Goal: Task Accomplishment & Management: Use online tool/utility

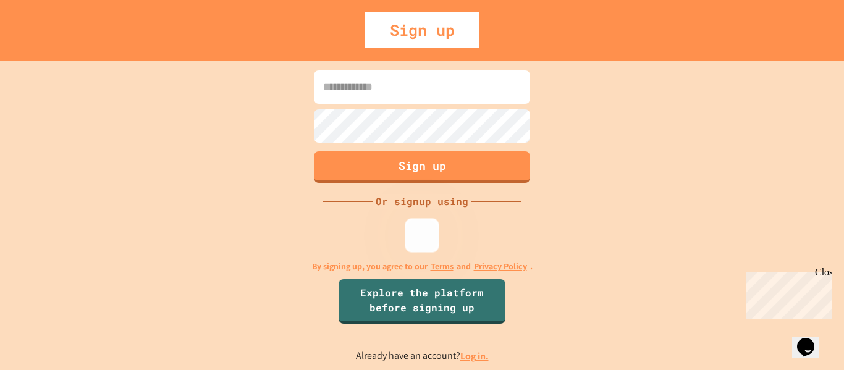
click at [423, 242] on img at bounding box center [422, 235] width 20 height 20
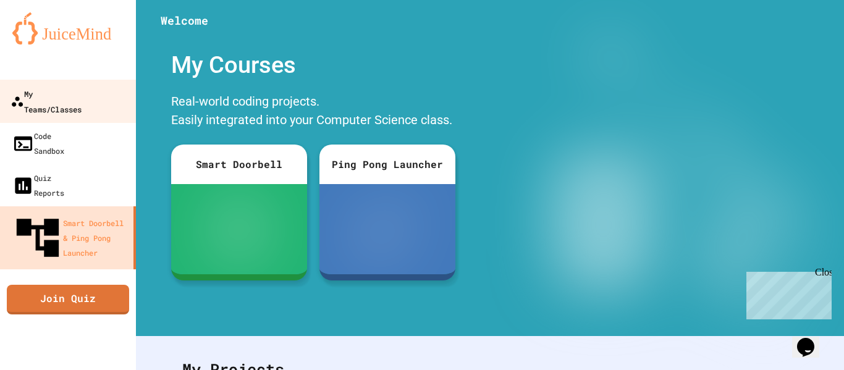
click at [82, 99] on div "My Teams/Classes" at bounding box center [46, 101] width 71 height 30
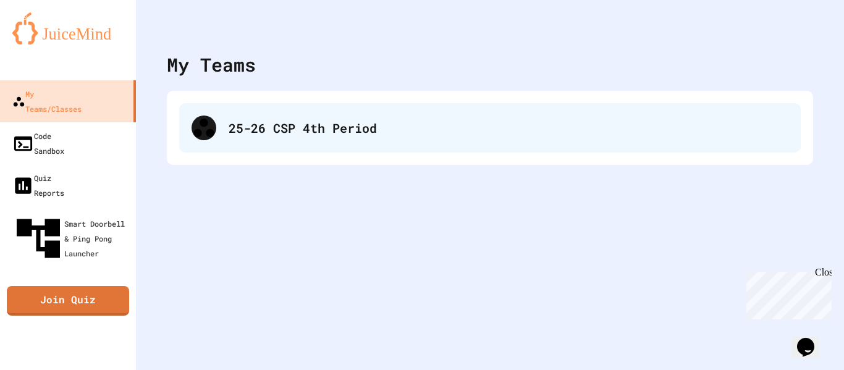
click at [302, 131] on div "25-26 CSP 4th Period" at bounding box center [509, 128] width 560 height 19
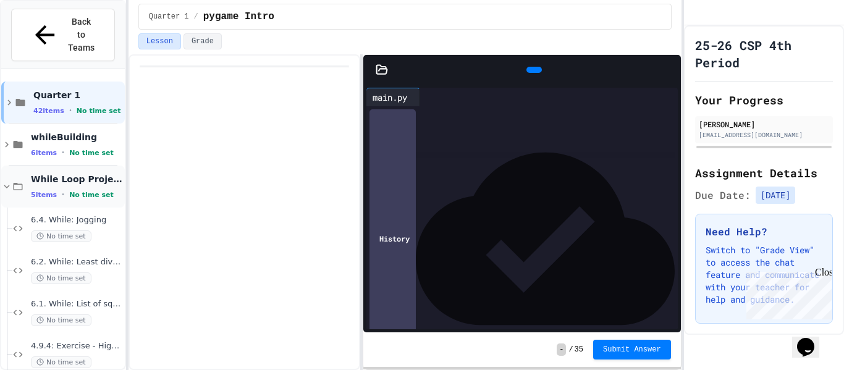
click at [57, 174] on span "While Loop Projects" at bounding box center [76, 179] width 91 height 11
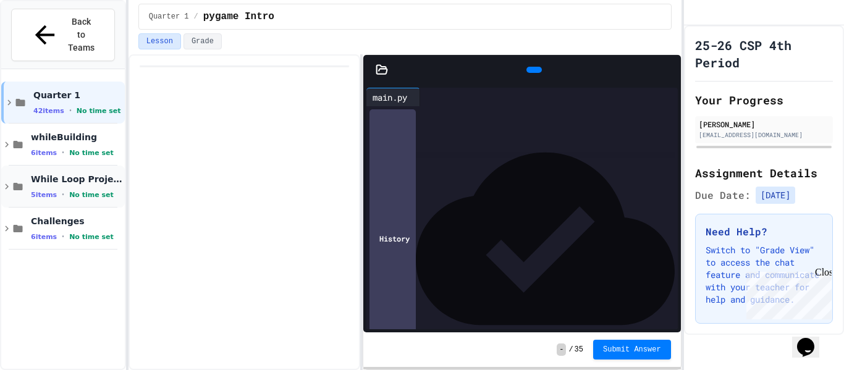
click at [56, 174] on span "While Loop Projects" at bounding box center [76, 179] width 91 height 11
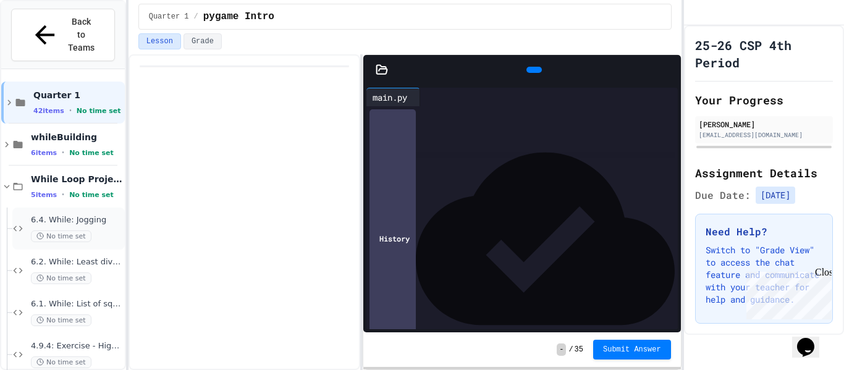
click at [105, 215] on span "6.4. While: Jogging" at bounding box center [76, 220] width 91 height 11
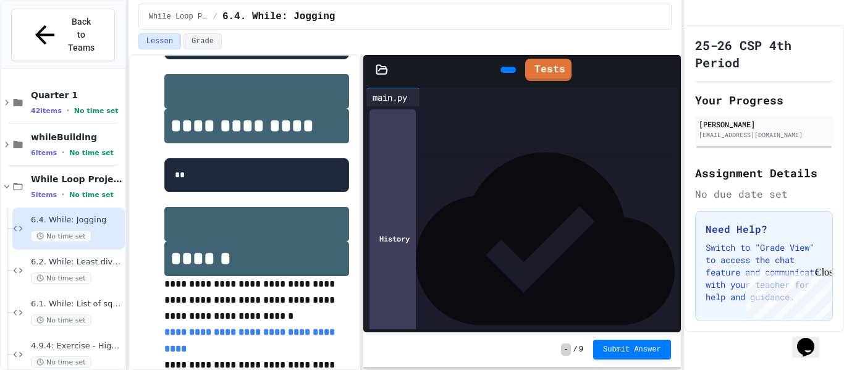
scroll to position [462, 0]
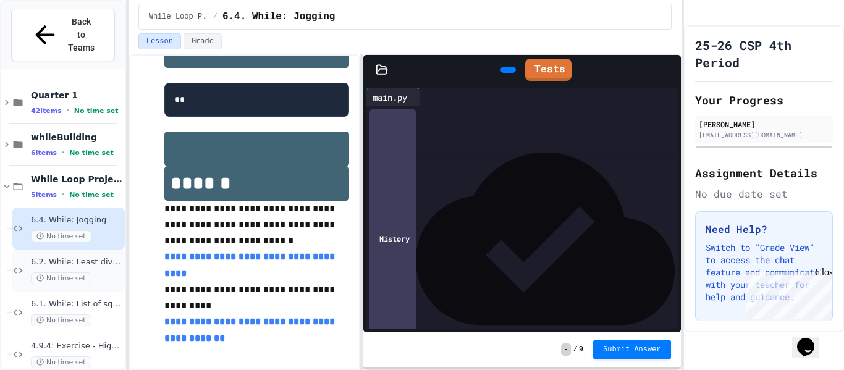
click at [107, 272] on div "No time set" at bounding box center [76, 278] width 91 height 12
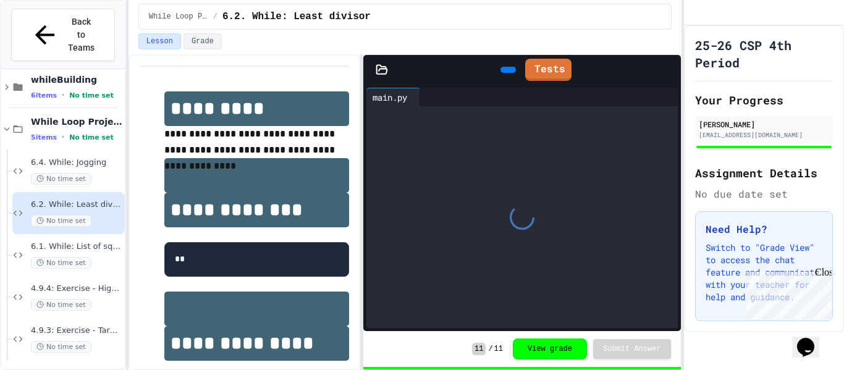
scroll to position [62, 0]
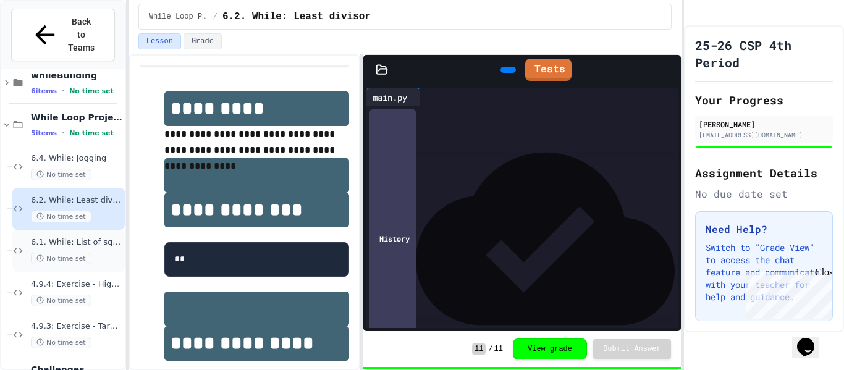
click at [97, 237] on div "6.1. While: List of squares No time set" at bounding box center [76, 250] width 91 height 27
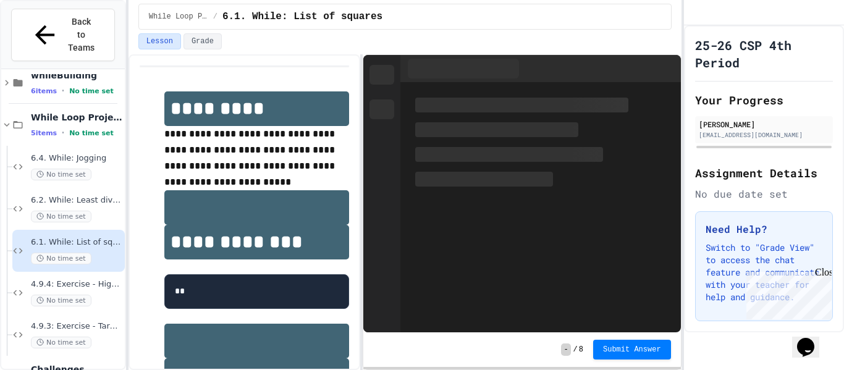
scroll to position [77, 0]
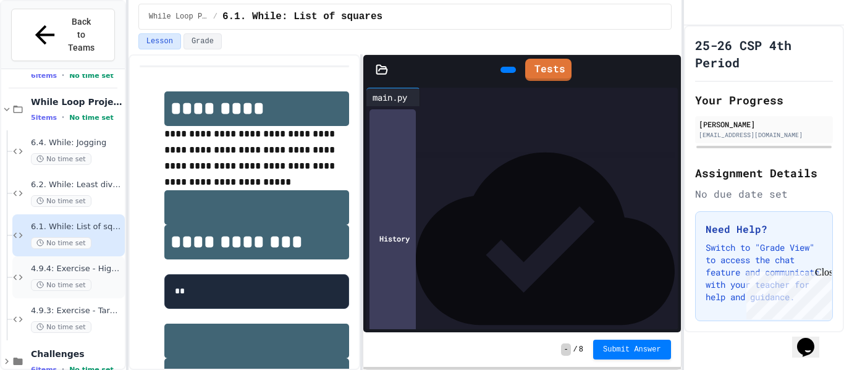
click at [103, 264] on div "4.9.4: Exercise - Higher or Lower I No time set" at bounding box center [76, 277] width 91 height 27
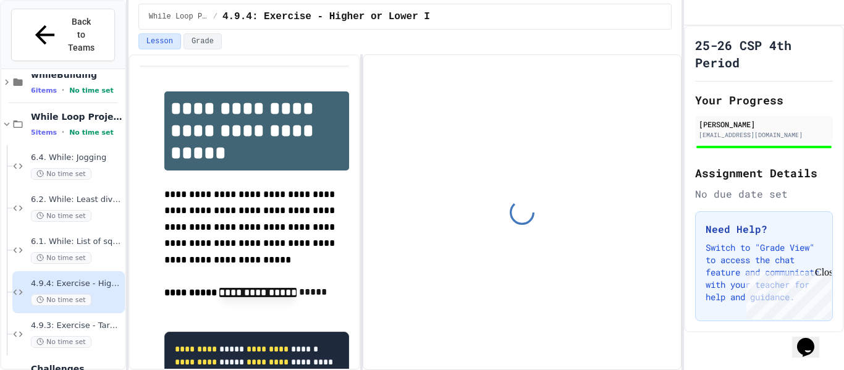
scroll to position [77, 0]
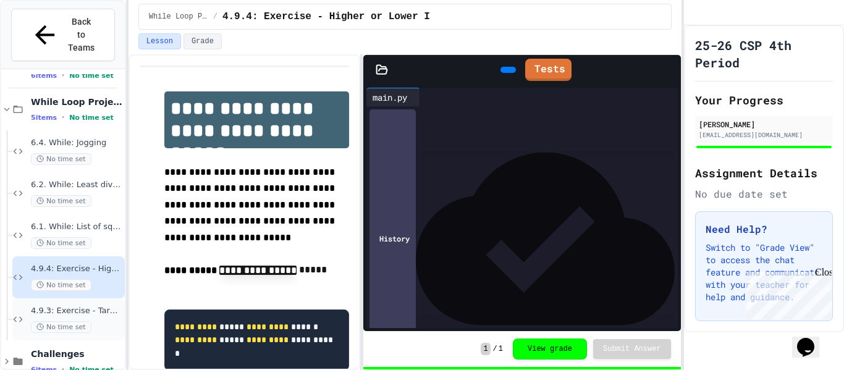
click at [100, 306] on span "4.9.3: Exercise - Target Sum" at bounding box center [76, 311] width 91 height 11
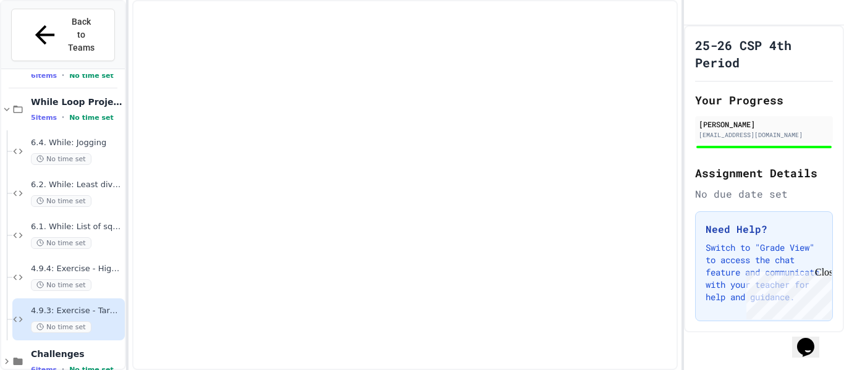
scroll to position [62, 0]
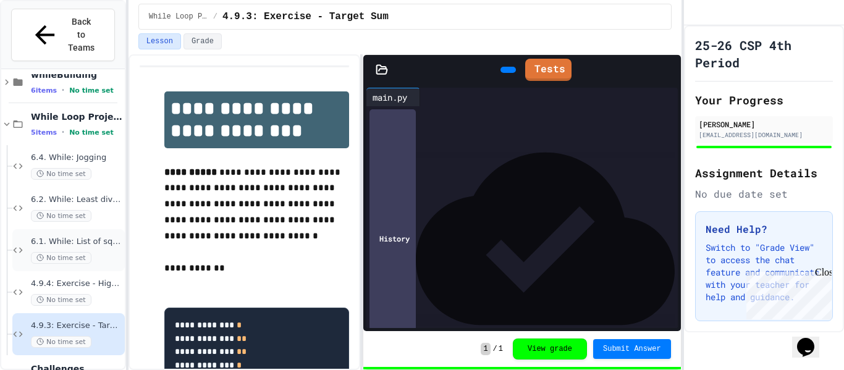
click at [102, 237] on span "6.1. While: List of squares" at bounding box center [76, 242] width 91 height 11
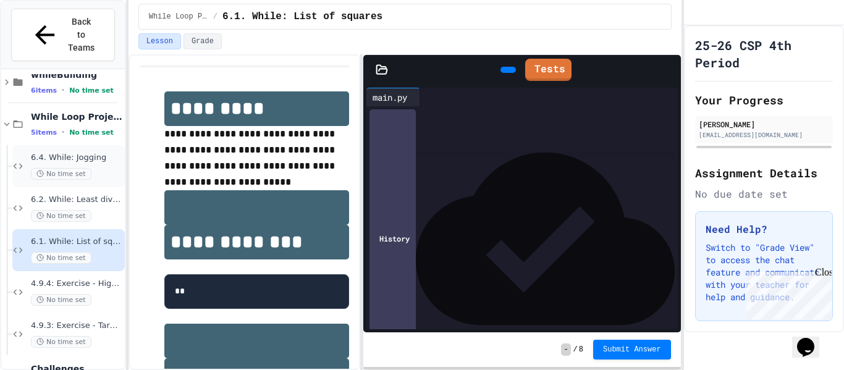
click at [98, 168] on div "No time set" at bounding box center [76, 174] width 91 height 12
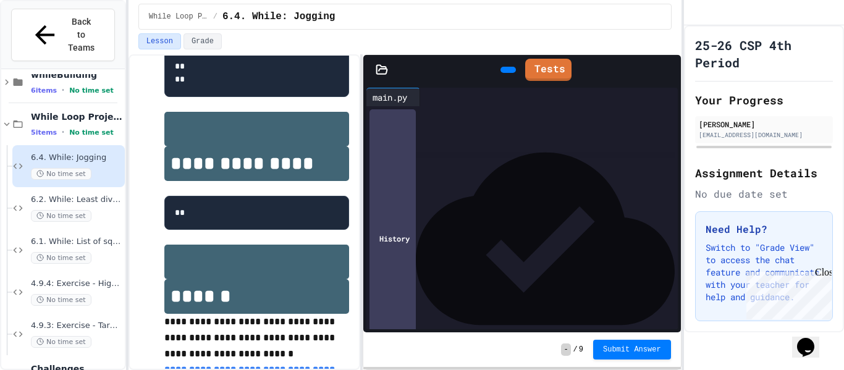
scroll to position [462, 0]
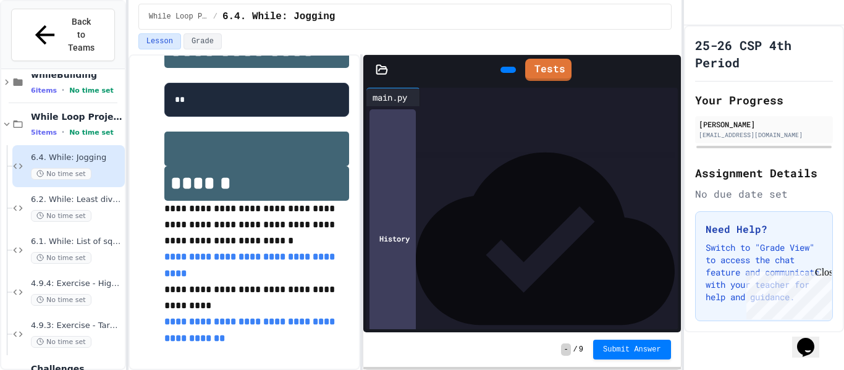
click at [281, 269] on link "**********" at bounding box center [250, 264] width 173 height 25
click at [507, 70] on icon at bounding box center [507, 70] width 0 height 0
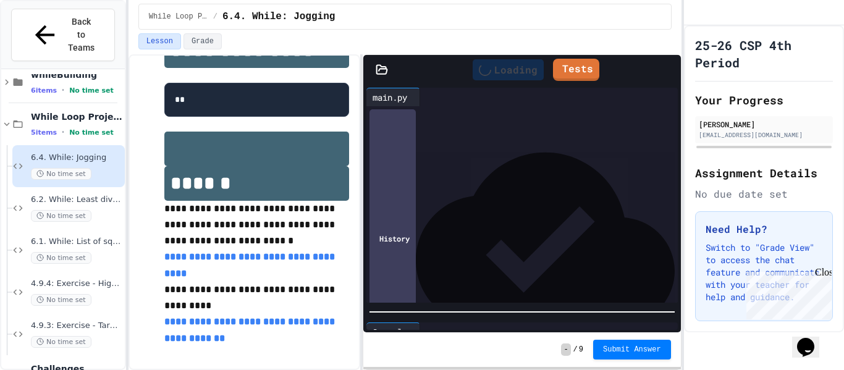
click at [494, 324] on div "**********" at bounding box center [522, 209] width 318 height 248
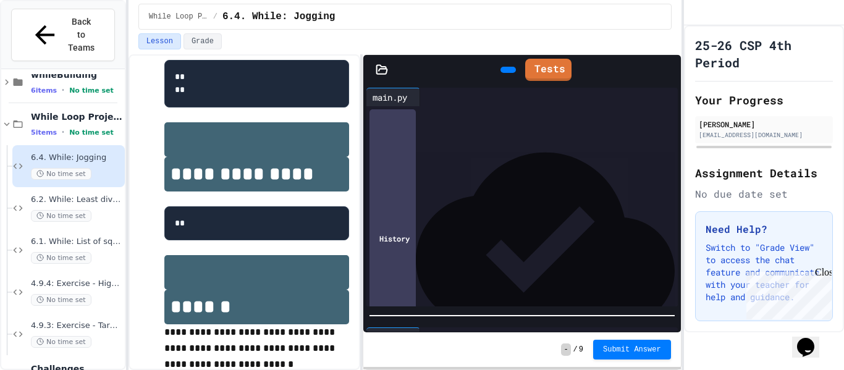
scroll to position [325, 0]
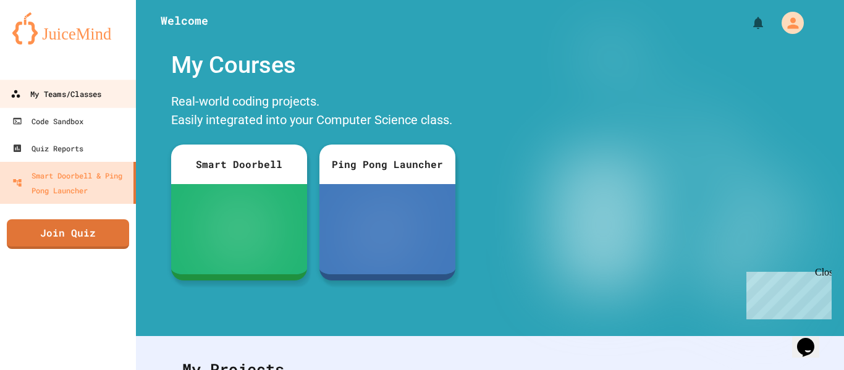
click at [44, 92] on div "My Teams/Classes" at bounding box center [56, 93] width 91 height 15
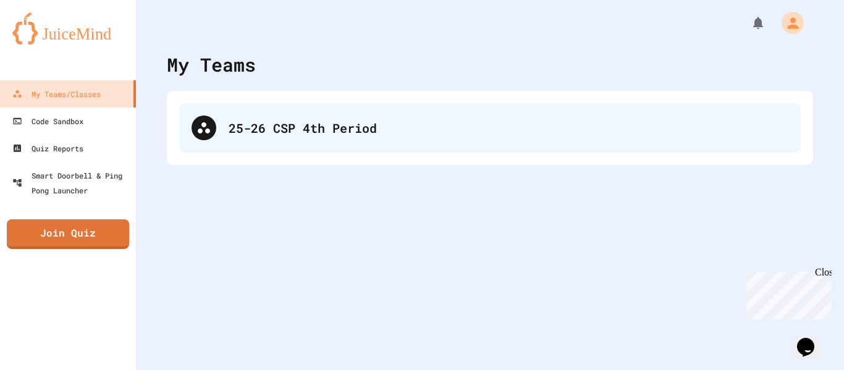
click at [305, 123] on div "25-26 CSP 4th Period" at bounding box center [509, 128] width 560 height 19
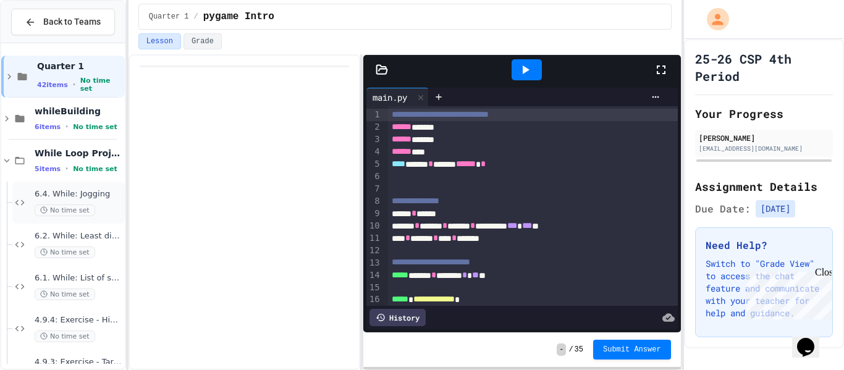
click at [100, 198] on span "6.4. While: Jogging" at bounding box center [79, 194] width 88 height 11
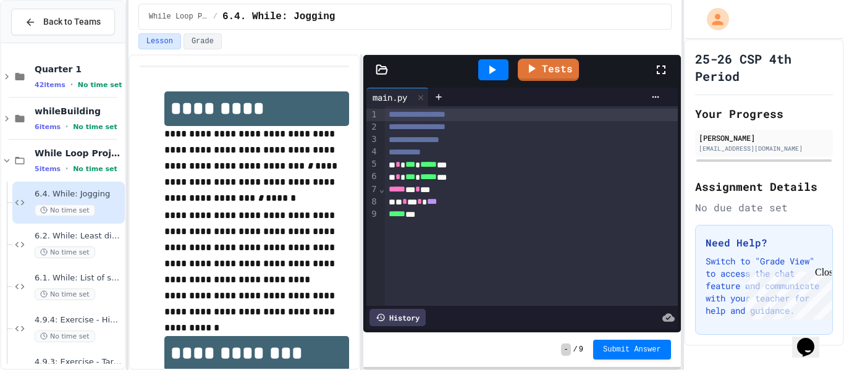
click at [397, 167] on div "* * *** * ***** ***" at bounding box center [531, 165] width 293 height 12
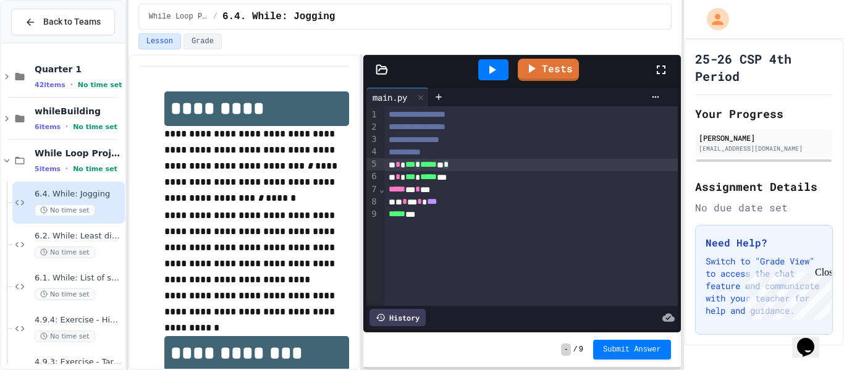
click at [423, 166] on div "* * *** * ***** ** *" at bounding box center [531, 165] width 293 height 12
click at [410, 184] on ul "float Float ingPointError" at bounding box center [485, 182] width 154 height 25
click at [520, 218] on div "***** ***" at bounding box center [531, 214] width 293 height 12
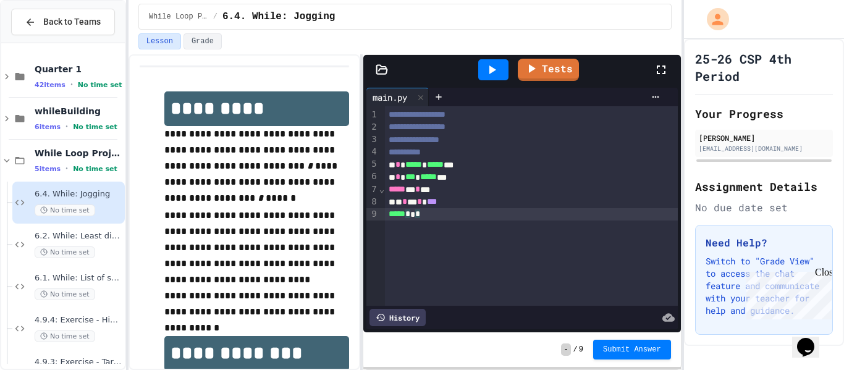
click at [475, 178] on div "* * *** * ***** ***" at bounding box center [531, 177] width 293 height 12
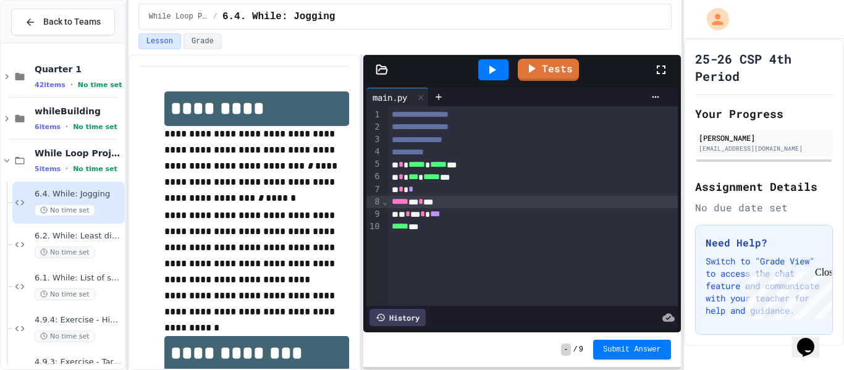
click at [496, 198] on div "***** * * **" at bounding box center [533, 202] width 290 height 12
click at [427, 204] on div "***** * * **" at bounding box center [533, 202] width 290 height 12
click at [611, 214] on div "* * * * ***" at bounding box center [533, 214] width 290 height 12
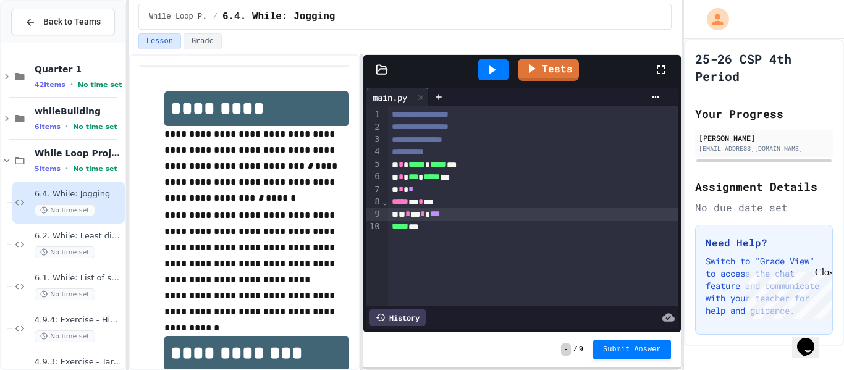
click at [406, 216] on div "* * * * ***" at bounding box center [533, 214] width 290 height 12
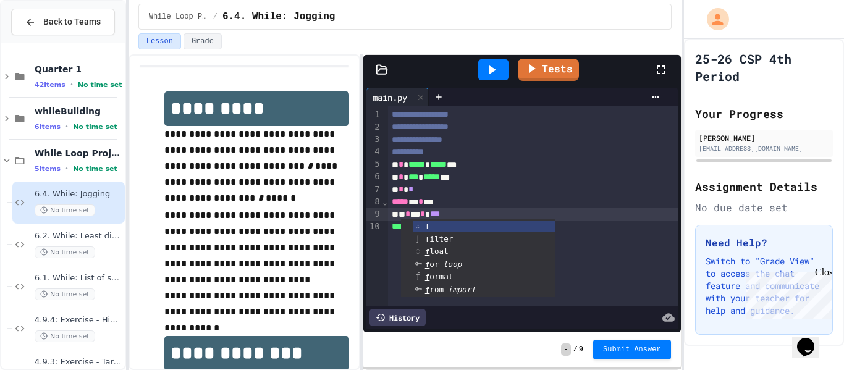
click at [458, 213] on div "* * * * ***" at bounding box center [533, 214] width 290 height 12
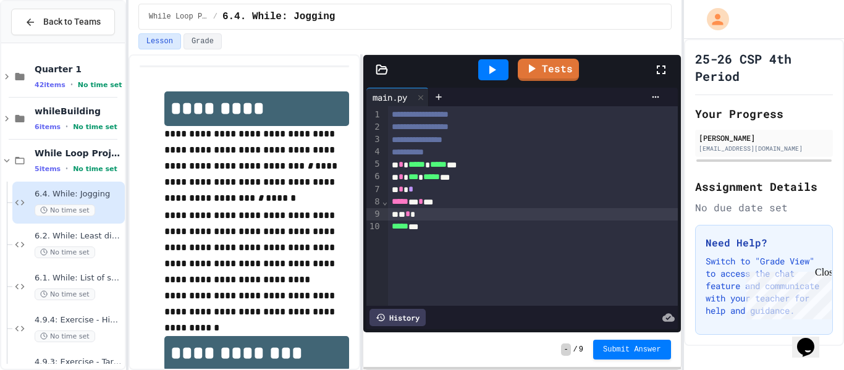
click at [484, 200] on div "***** * * **" at bounding box center [533, 202] width 290 height 12
click at [504, 224] on div "* *" at bounding box center [533, 227] width 290 height 12
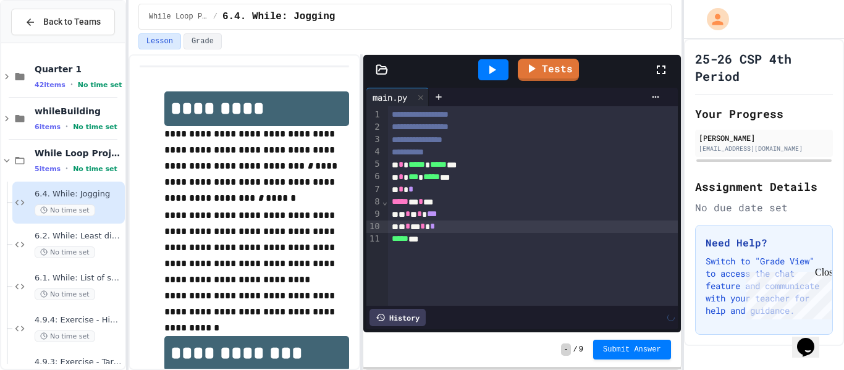
click at [425, 242] on div "***** ***" at bounding box center [533, 239] width 290 height 12
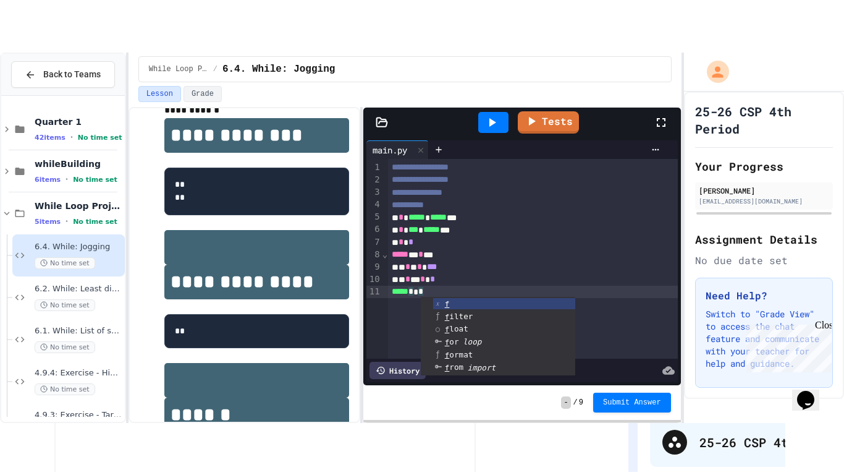
scroll to position [288, 0]
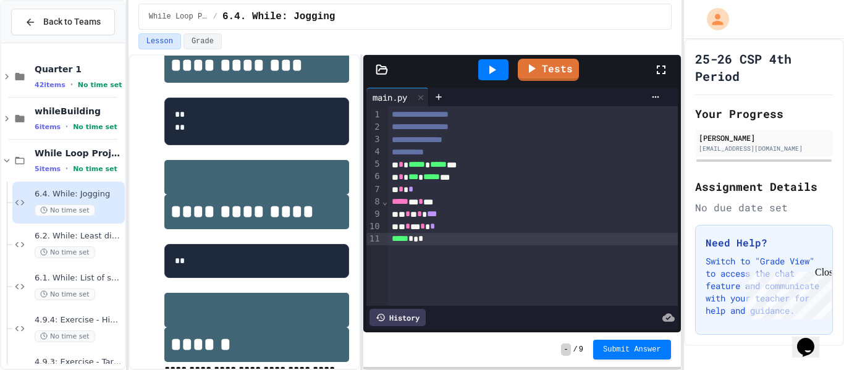
click at [484, 74] on icon at bounding box center [491, 69] width 15 height 15
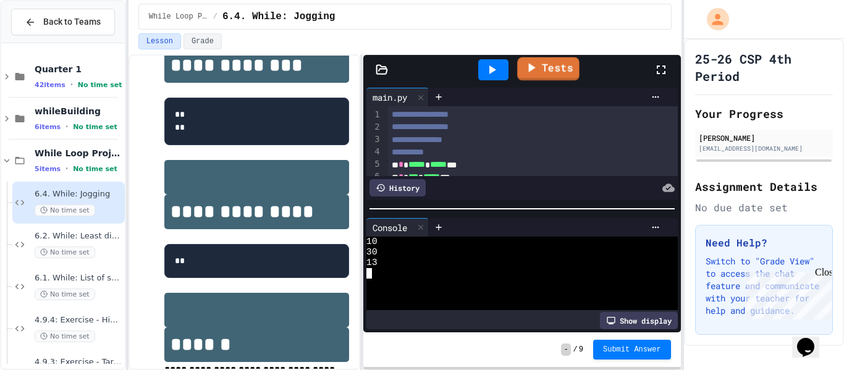
click at [562, 69] on link "Tests" at bounding box center [548, 68] width 62 height 23
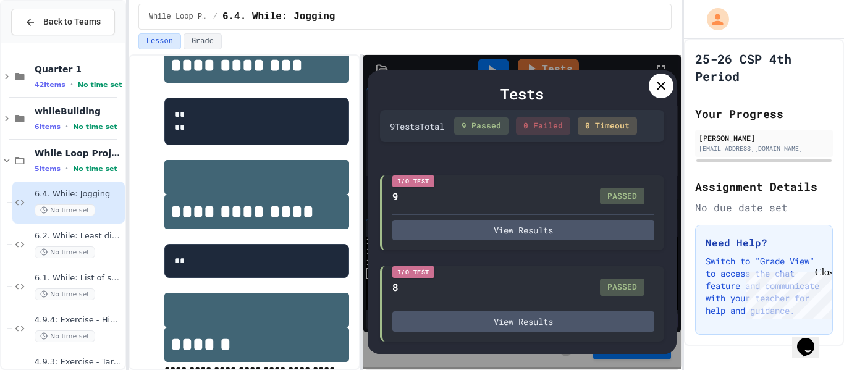
click at [660, 86] on icon at bounding box center [661, 86] width 9 height 9
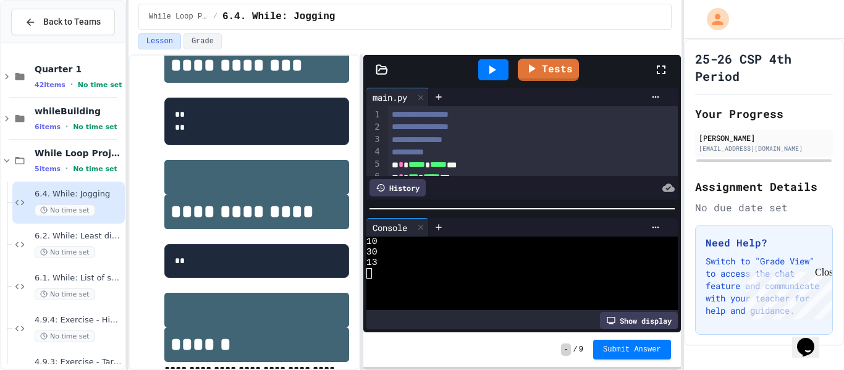
click at [661, 72] on icon at bounding box center [661, 69] width 15 height 15
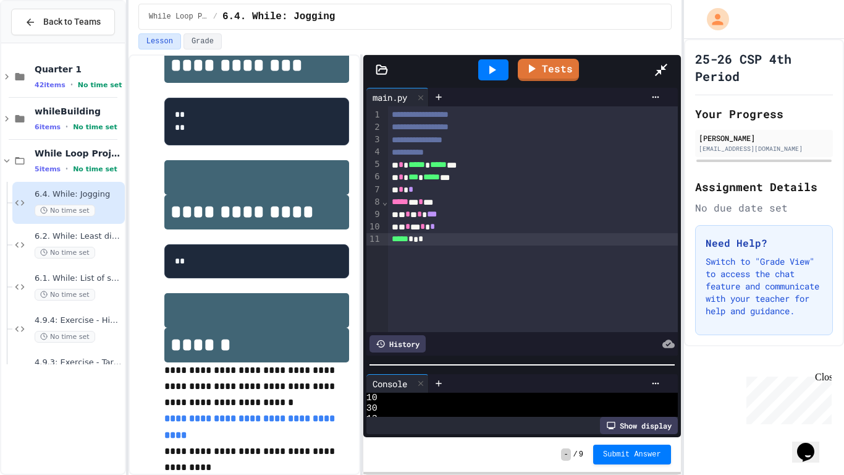
click at [481, 369] on div at bounding box center [522, 364] width 318 height 12
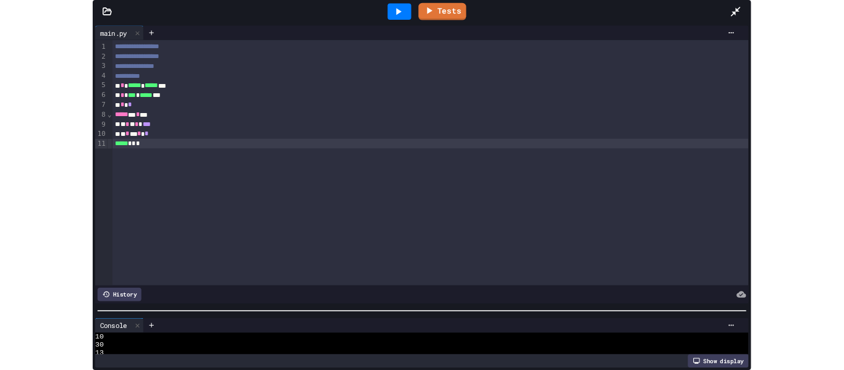
scroll to position [21, 0]
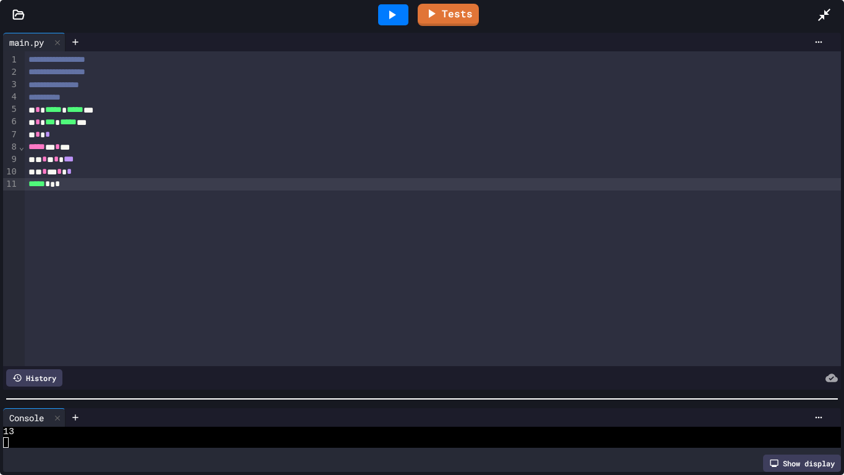
click at [826, 16] on icon at bounding box center [824, 14] width 15 height 15
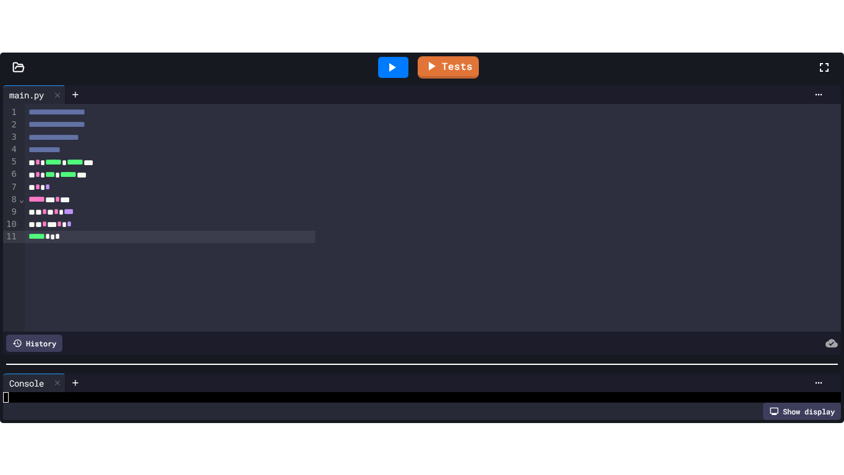
scroll to position [32, 0]
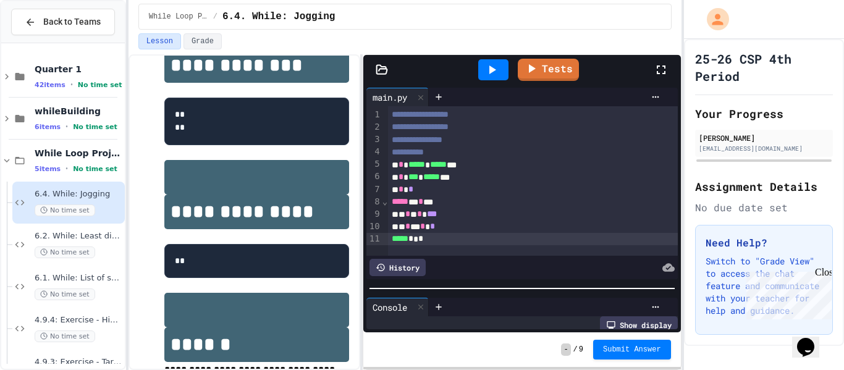
click at [659, 69] on icon at bounding box center [661, 69] width 15 height 15
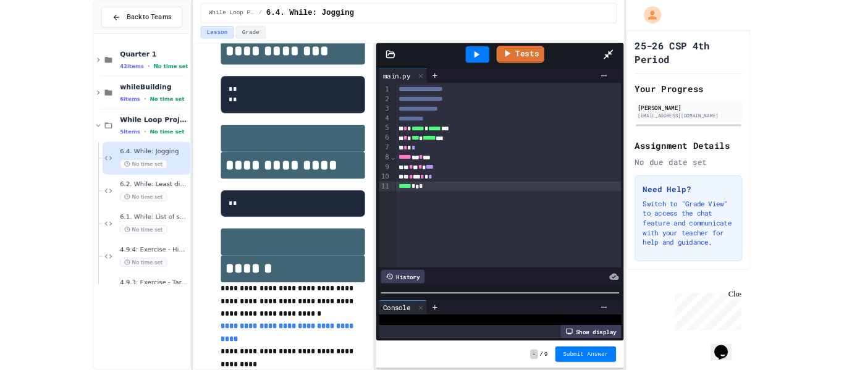
scroll to position [21, 0]
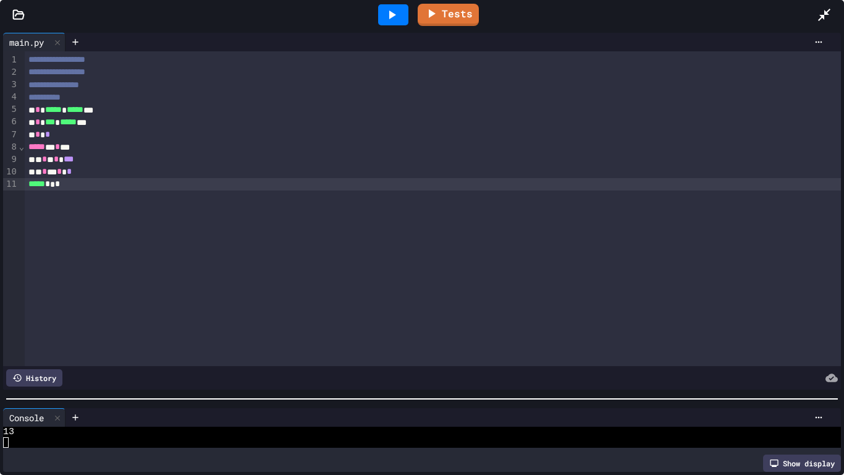
click at [825, 7] on icon at bounding box center [824, 14] width 15 height 15
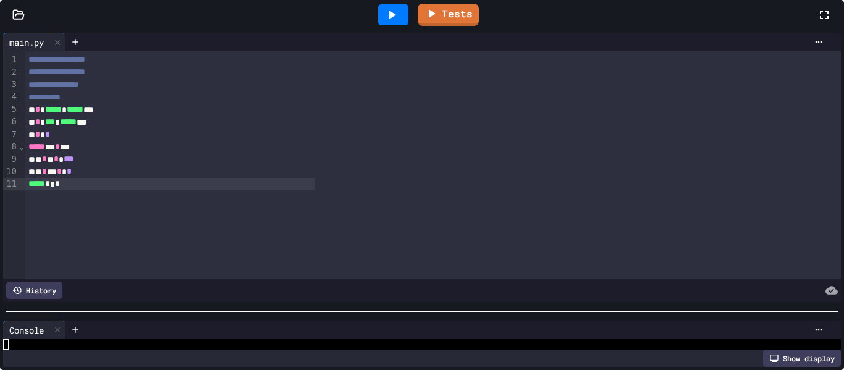
scroll to position [32, 0]
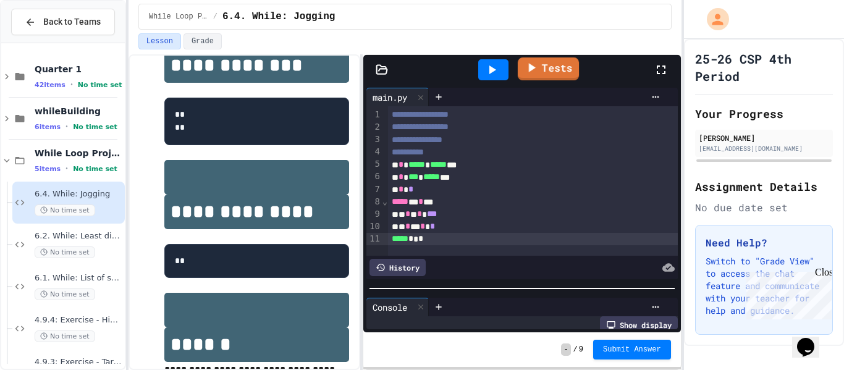
click at [572, 73] on link "Tests" at bounding box center [548, 68] width 61 height 23
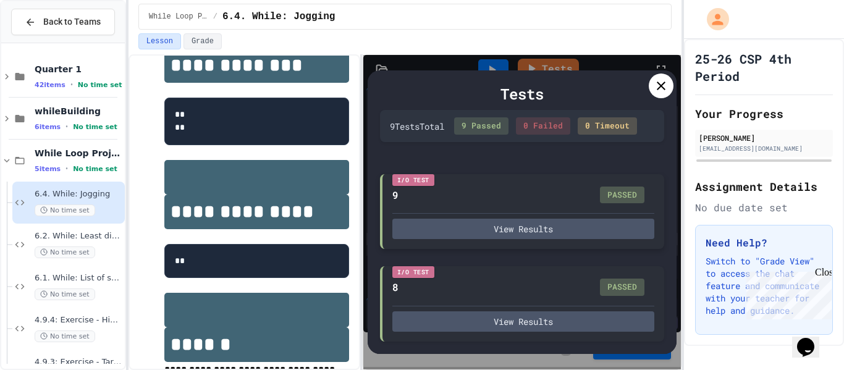
scroll to position [635, 0]
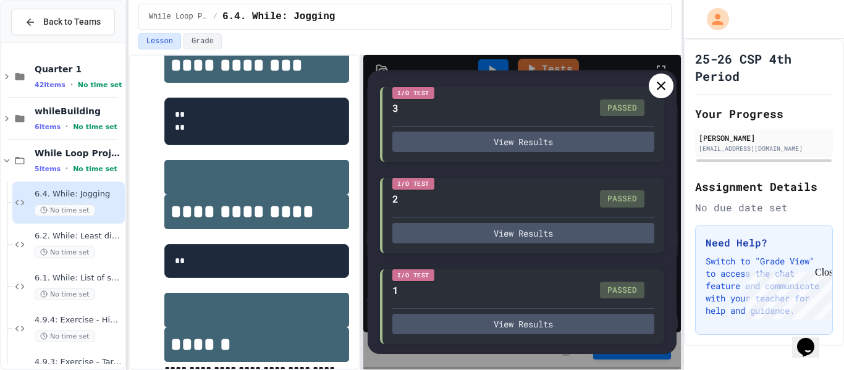
click at [669, 83] on div at bounding box center [661, 86] width 25 height 25
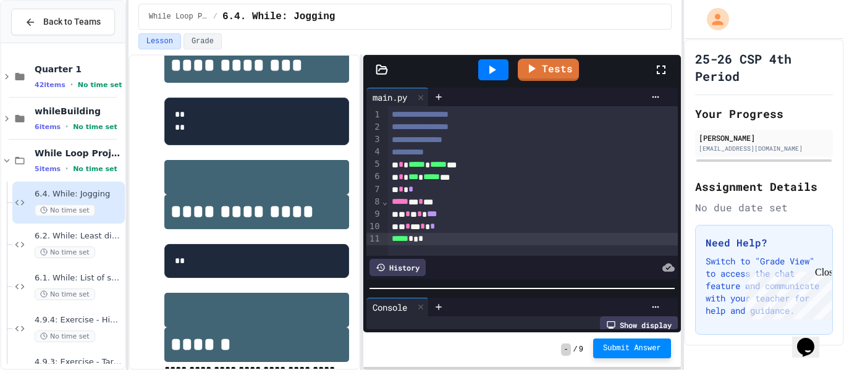
click at [641, 344] on span "Submit Answer" at bounding box center [632, 349] width 58 height 10
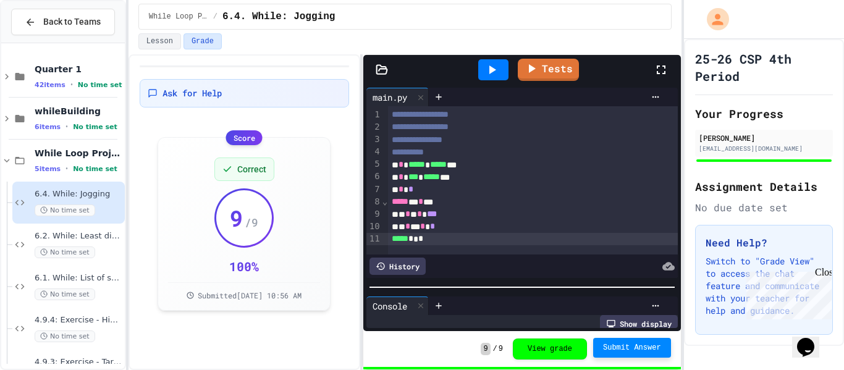
scroll to position [43, 0]
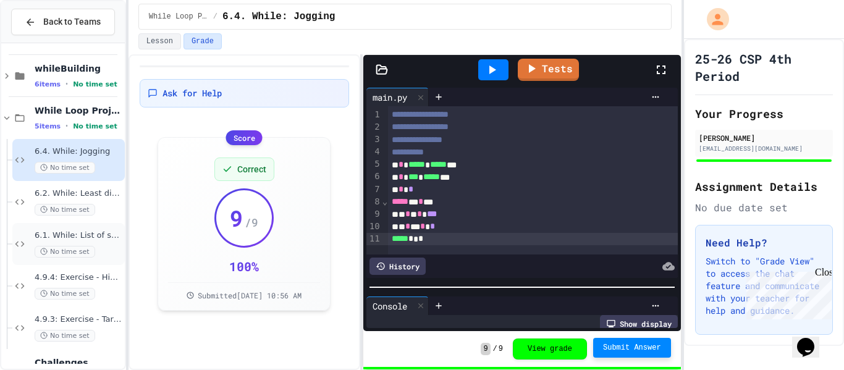
click at [101, 240] on span "6.1. While: List of squares" at bounding box center [79, 235] width 88 height 11
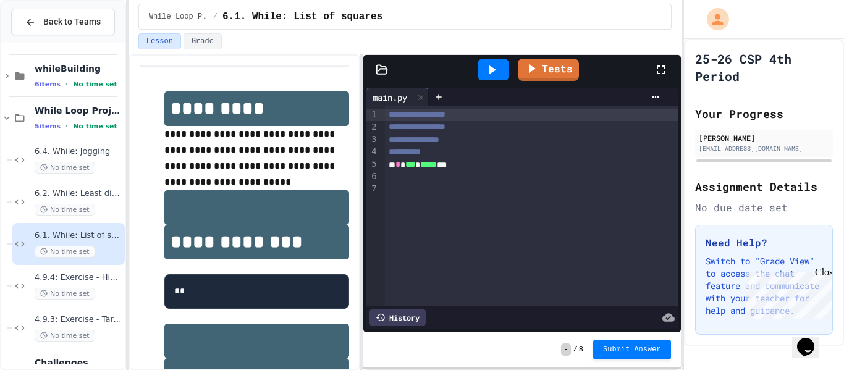
click at [444, 174] on div at bounding box center [531, 177] width 293 height 12
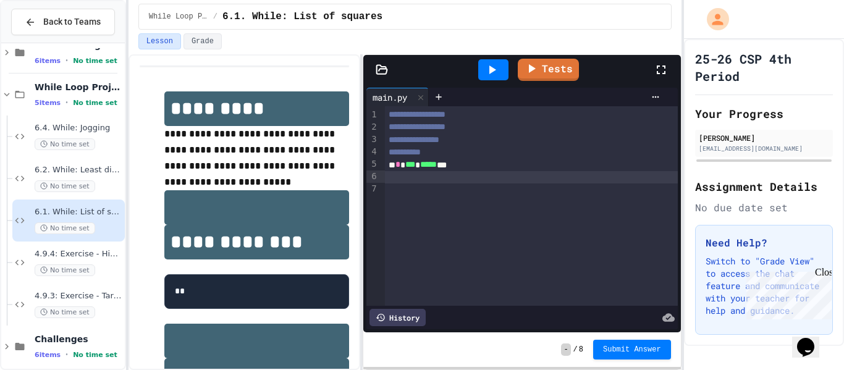
scroll to position [67, 0]
click at [395, 166] on div "* * *** * ***** ***" at bounding box center [531, 165] width 293 height 12
click at [576, 184] on div at bounding box center [531, 190] width 293 height 12
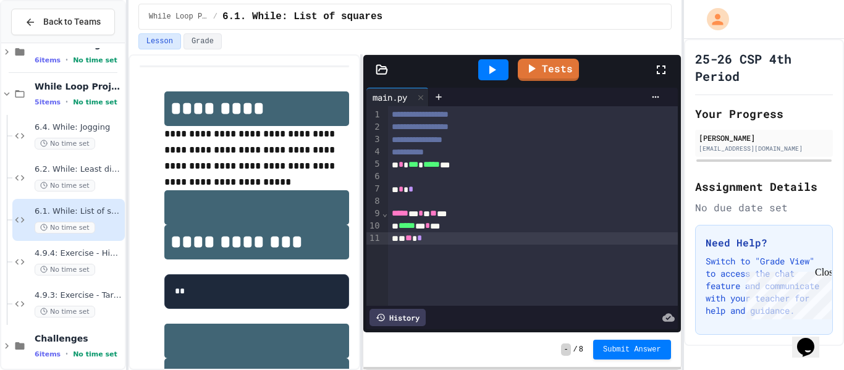
click at [496, 67] on icon at bounding box center [491, 69] width 15 height 15
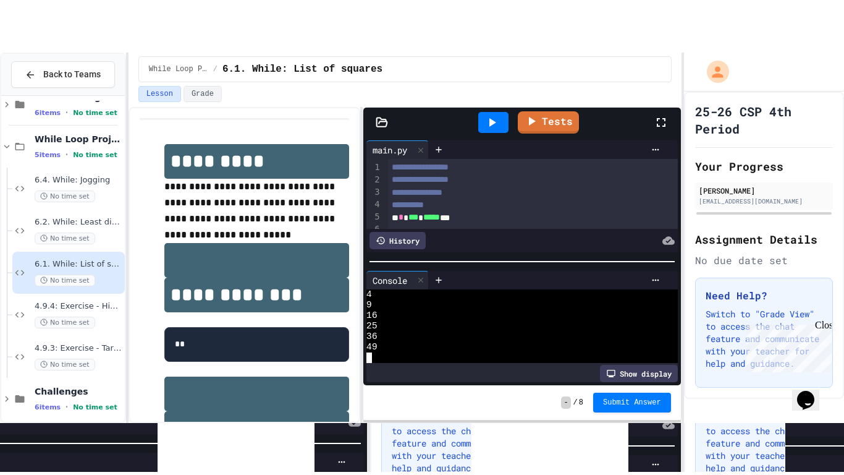
scroll to position [21, 0]
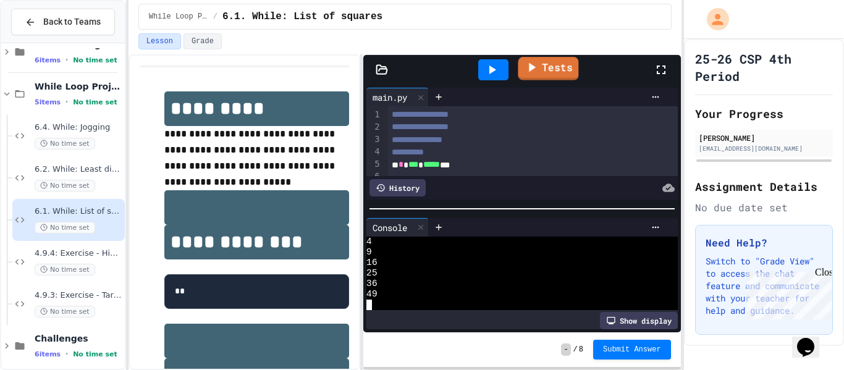
click at [551, 64] on link "Tests" at bounding box center [548, 68] width 61 height 23
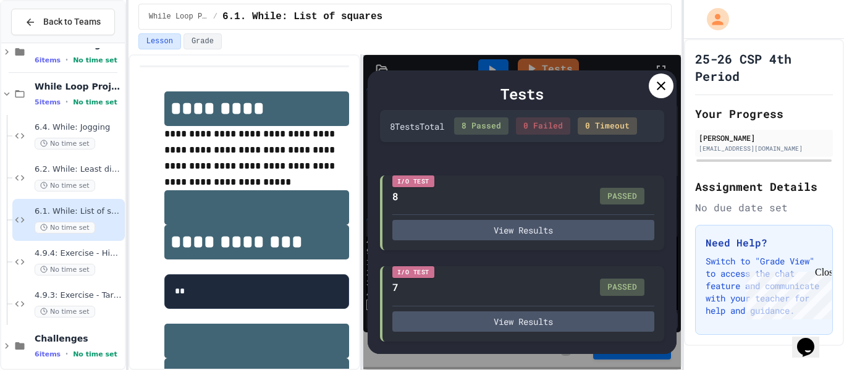
click at [664, 89] on icon at bounding box center [661, 86] width 9 height 9
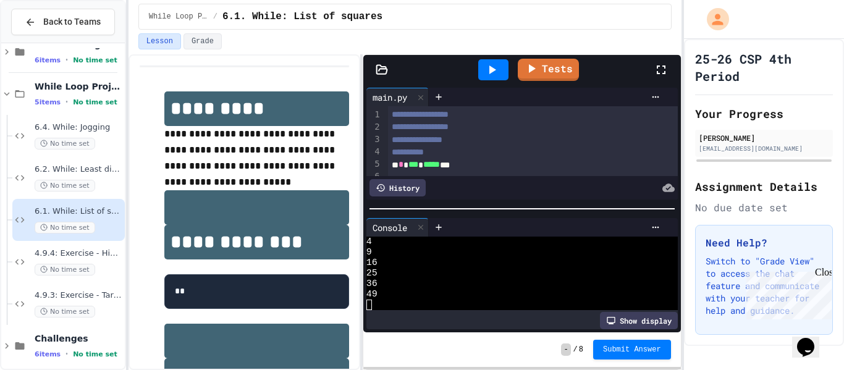
click at [661, 70] on icon at bounding box center [661, 69] width 15 height 15
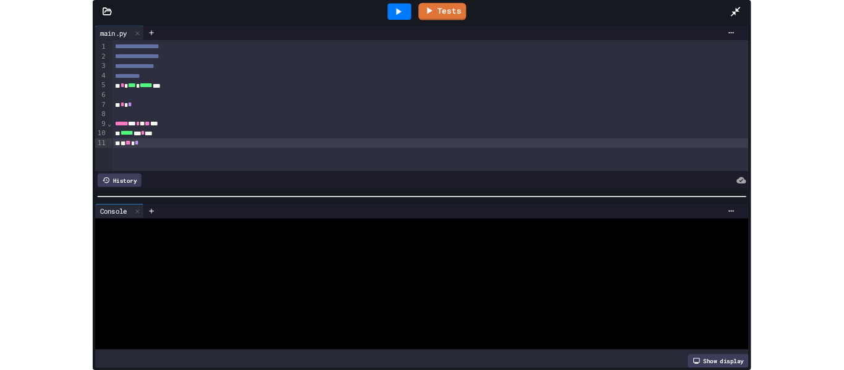
scroll to position [0, 0]
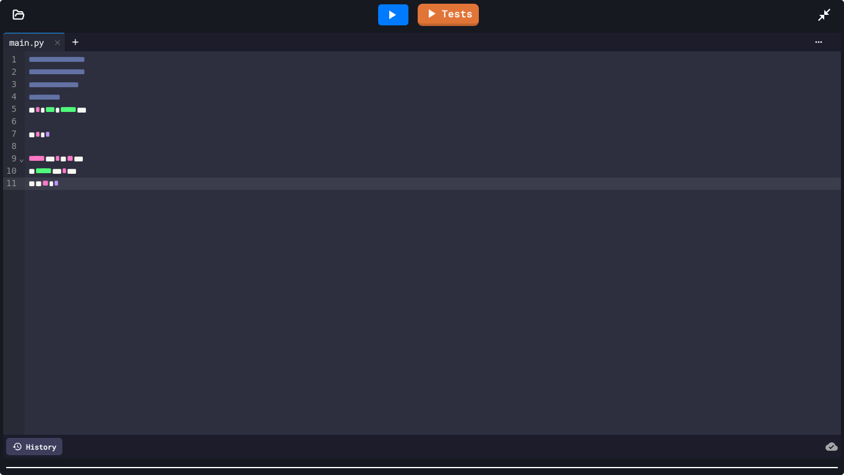
click at [535, 369] on div "**********" at bounding box center [422, 252] width 844 height 445
click at [825, 13] on icon at bounding box center [824, 15] width 12 height 12
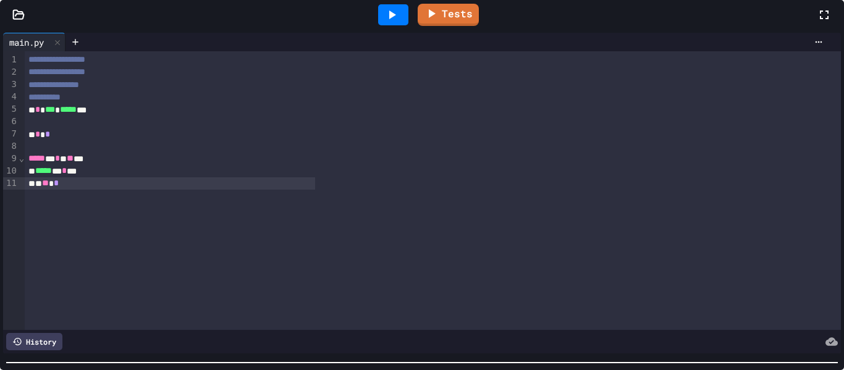
scroll to position [84, 0]
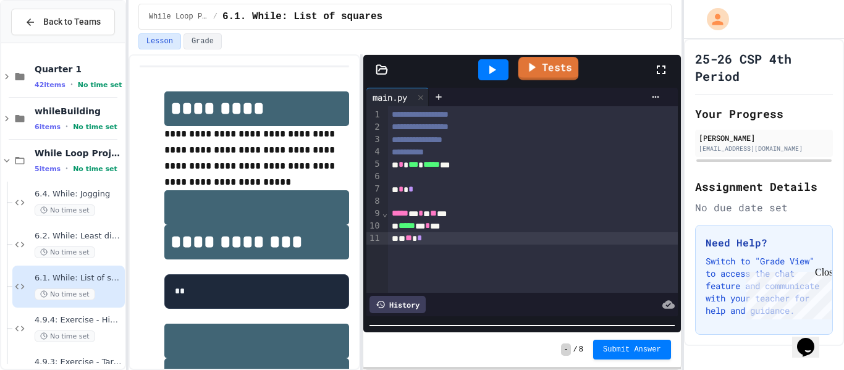
click at [554, 70] on link "Tests" at bounding box center [548, 68] width 61 height 23
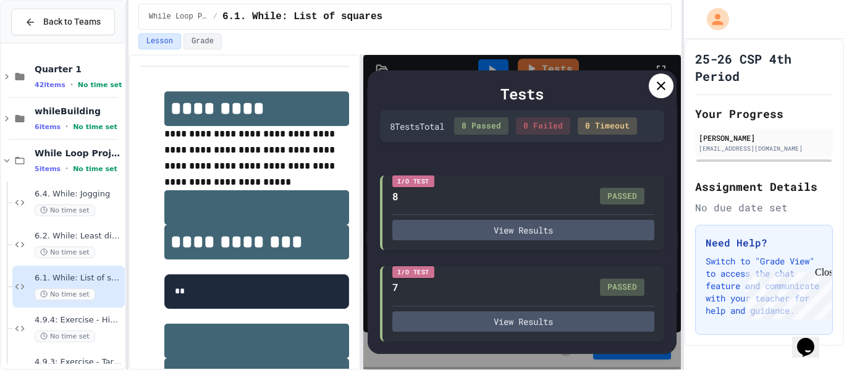
scroll to position [544, 0]
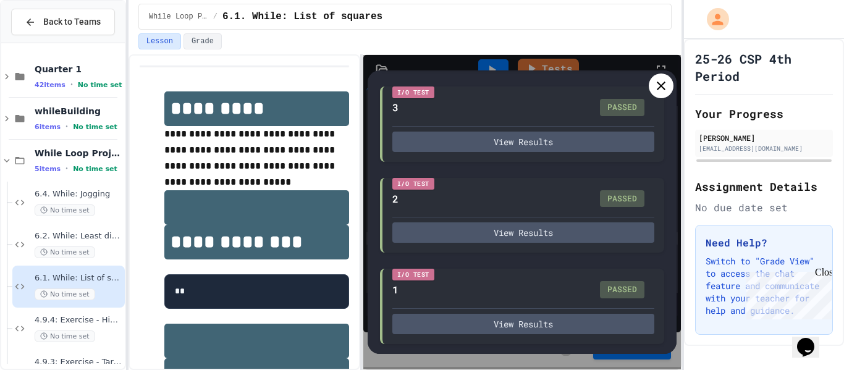
click at [659, 85] on icon at bounding box center [661, 85] width 15 height 15
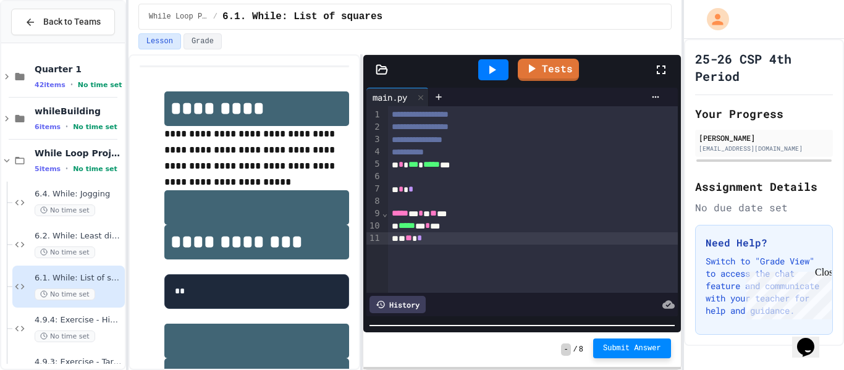
click at [627, 358] on button "Submit Answer" at bounding box center [632, 349] width 78 height 20
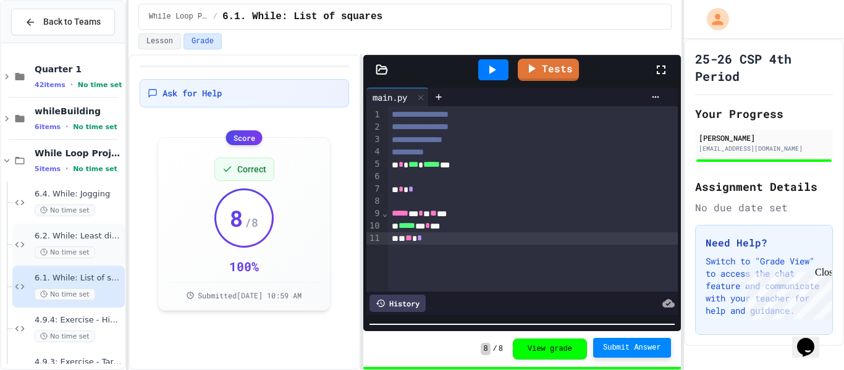
click at [110, 235] on span "6.2. While: Least divisor" at bounding box center [79, 236] width 88 height 11
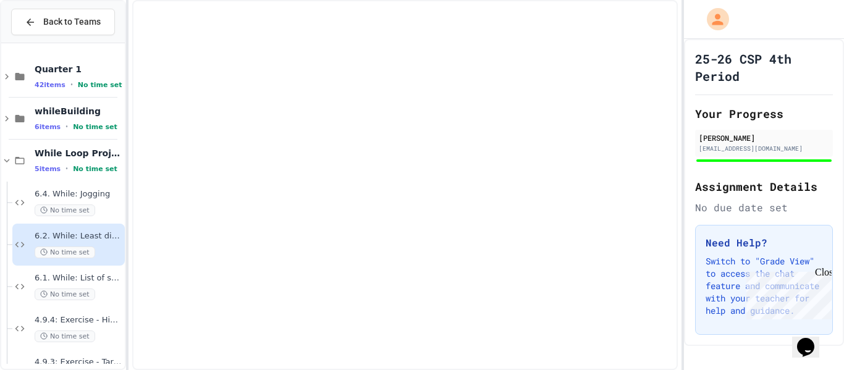
scroll to position [77, 0]
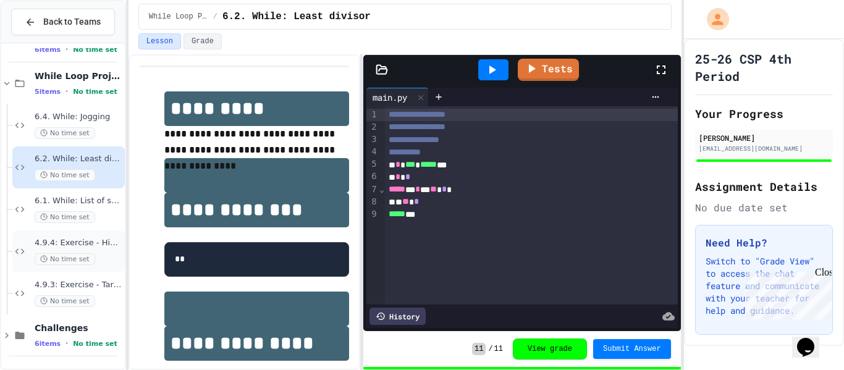
click at [102, 242] on span "4.9.4: Exercise - Higher or Lower I" at bounding box center [79, 243] width 88 height 11
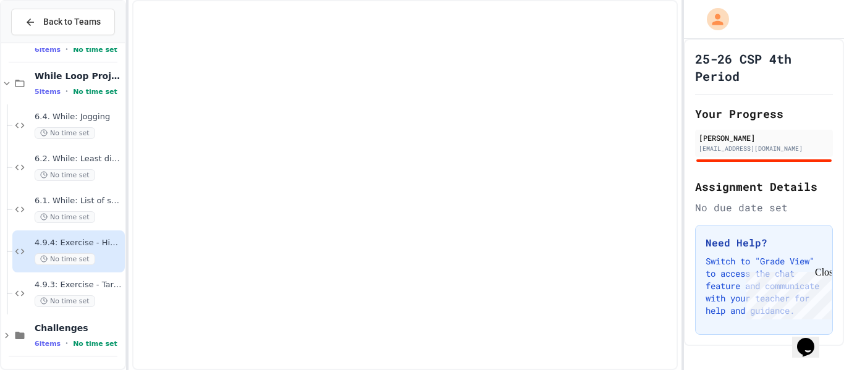
scroll to position [62, 0]
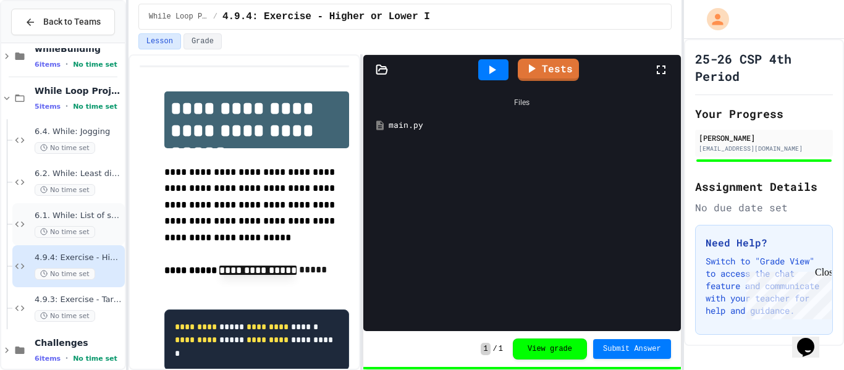
click at [97, 222] on div "6.1. While: List of squares No time set" at bounding box center [79, 224] width 88 height 27
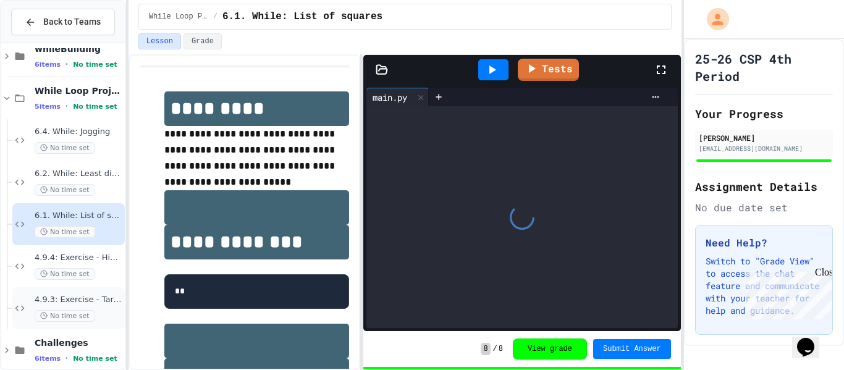
click at [108, 300] on span "4.9.3: Exercise - Target Sum" at bounding box center [79, 300] width 88 height 11
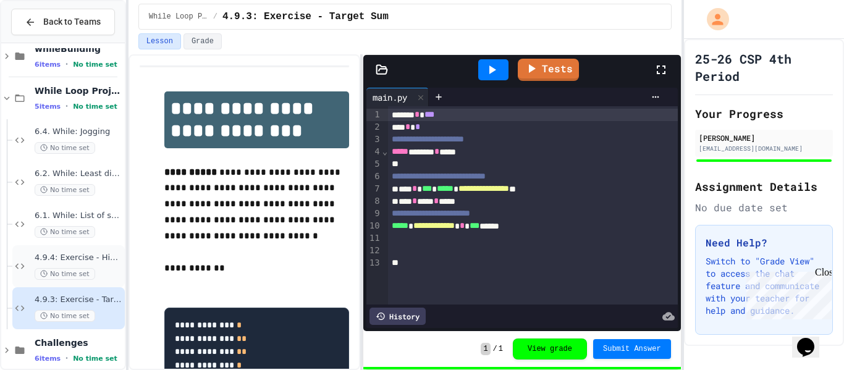
click at [101, 267] on div "4.9.4: Exercise - Higher or Lower I No time set" at bounding box center [79, 266] width 88 height 27
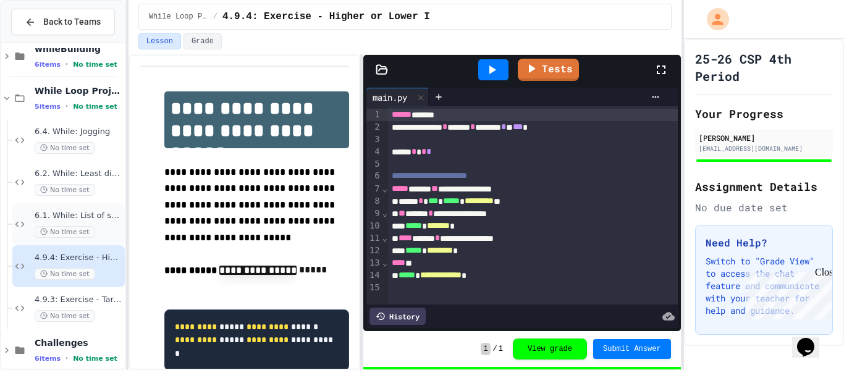
click at [97, 225] on div "6.1. While: List of squares No time set" at bounding box center [79, 224] width 88 height 27
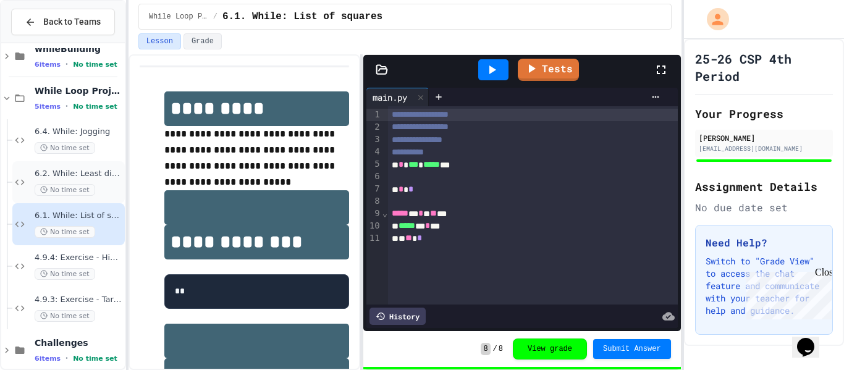
click at [102, 173] on span "6.2. While: Least divisor" at bounding box center [79, 174] width 88 height 11
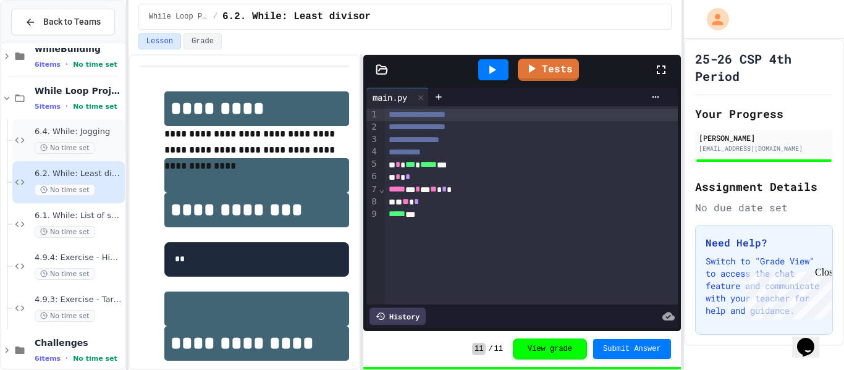
click at [105, 132] on span "6.4. While: Jogging" at bounding box center [79, 132] width 88 height 11
